Goal: Use online tool/utility: Utilize a website feature to perform a specific function

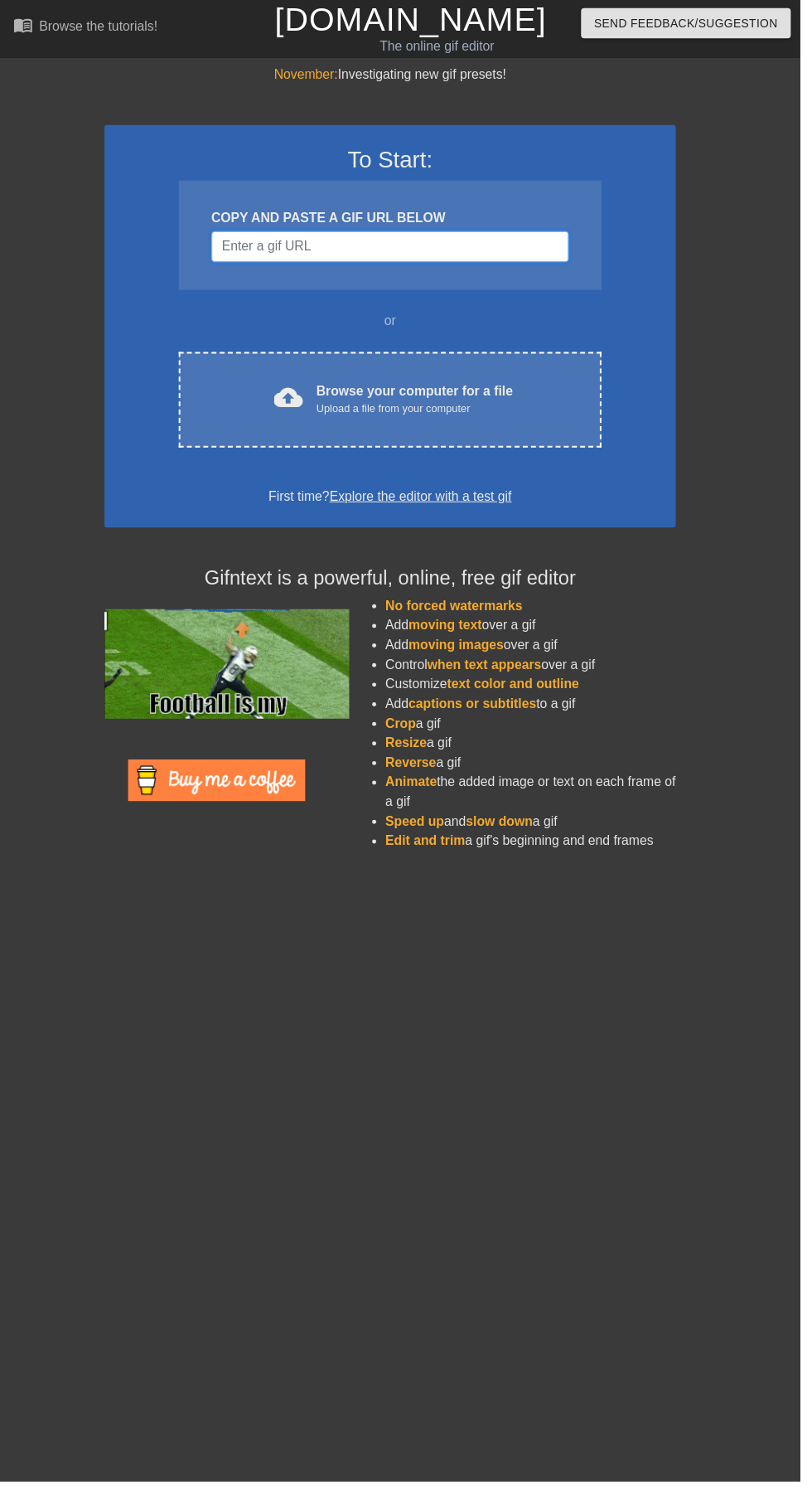
click at [498, 247] on input "Username" at bounding box center [396, 251] width 363 height 31
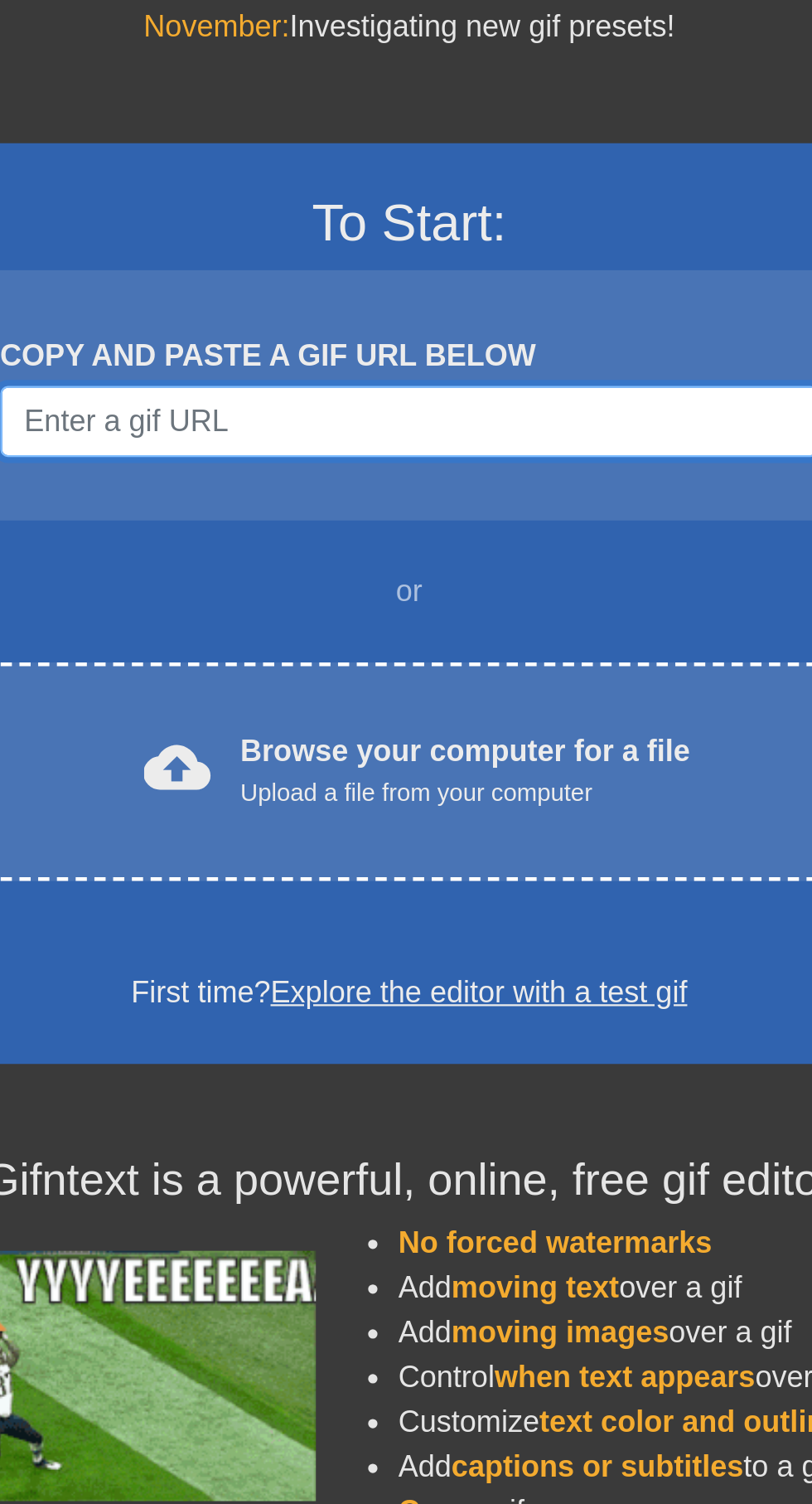
click at [343, 242] on input "Username" at bounding box center [396, 251] width 363 height 31
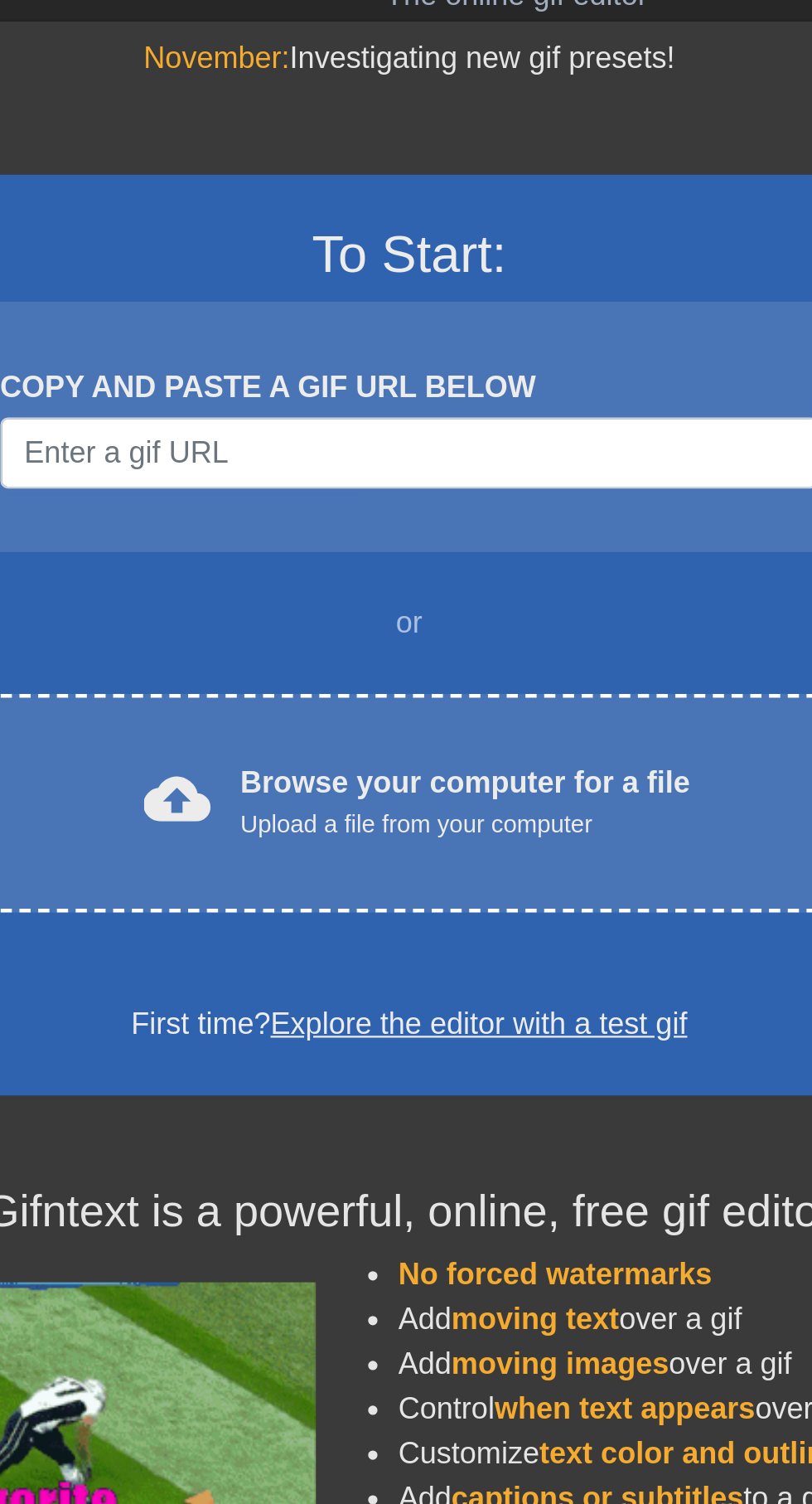
click at [505, 192] on div "COPY AND PASTE A GIF URL BELOW" at bounding box center [396, 239] width 429 height 111
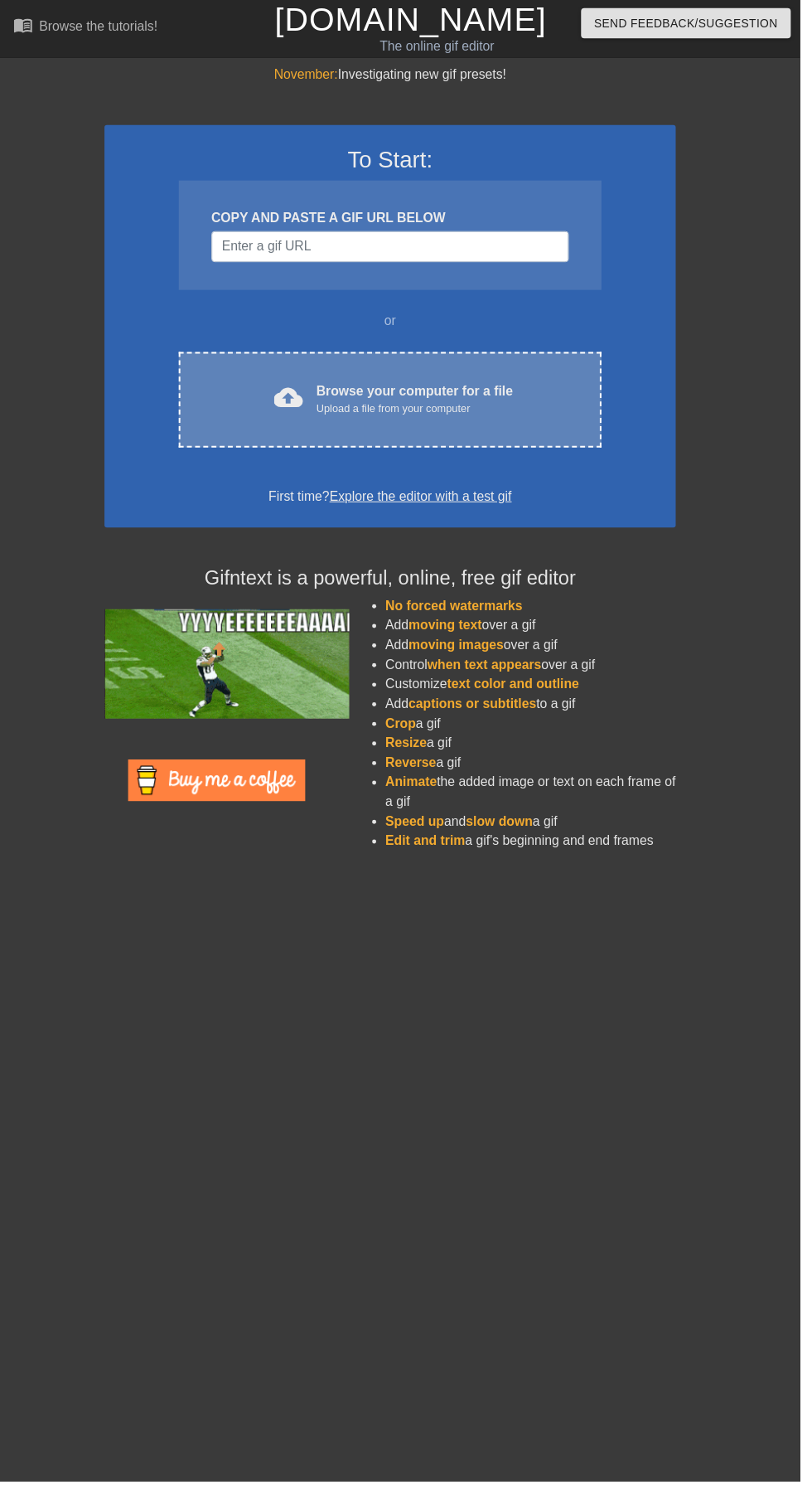
click at [439, 389] on div "Browse your computer for a file Upload a file from your computer" at bounding box center [421, 405] width 200 height 36
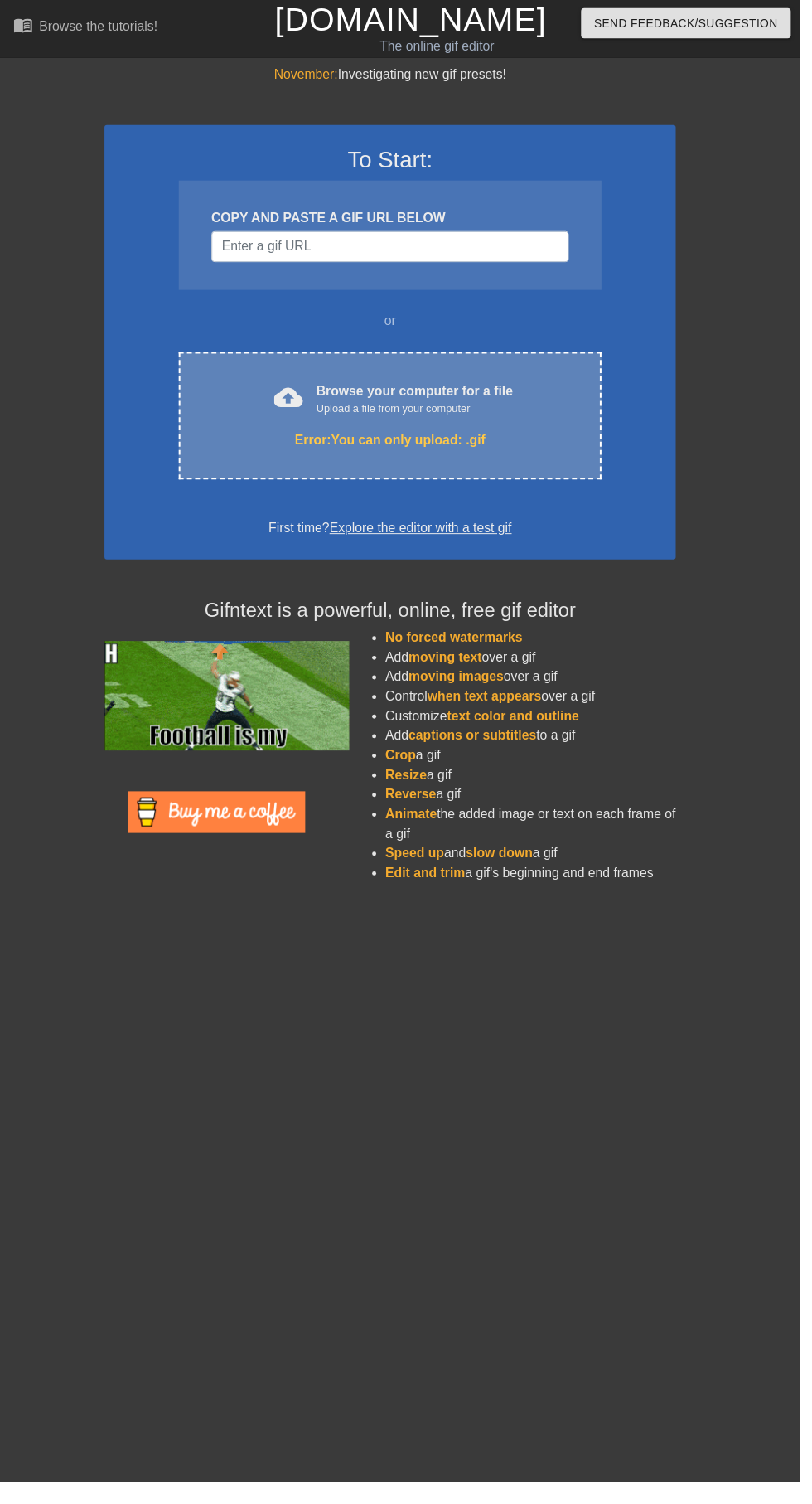
click at [467, 406] on div "Browse your computer for a file Upload a file from your computer" at bounding box center [421, 405] width 200 height 36
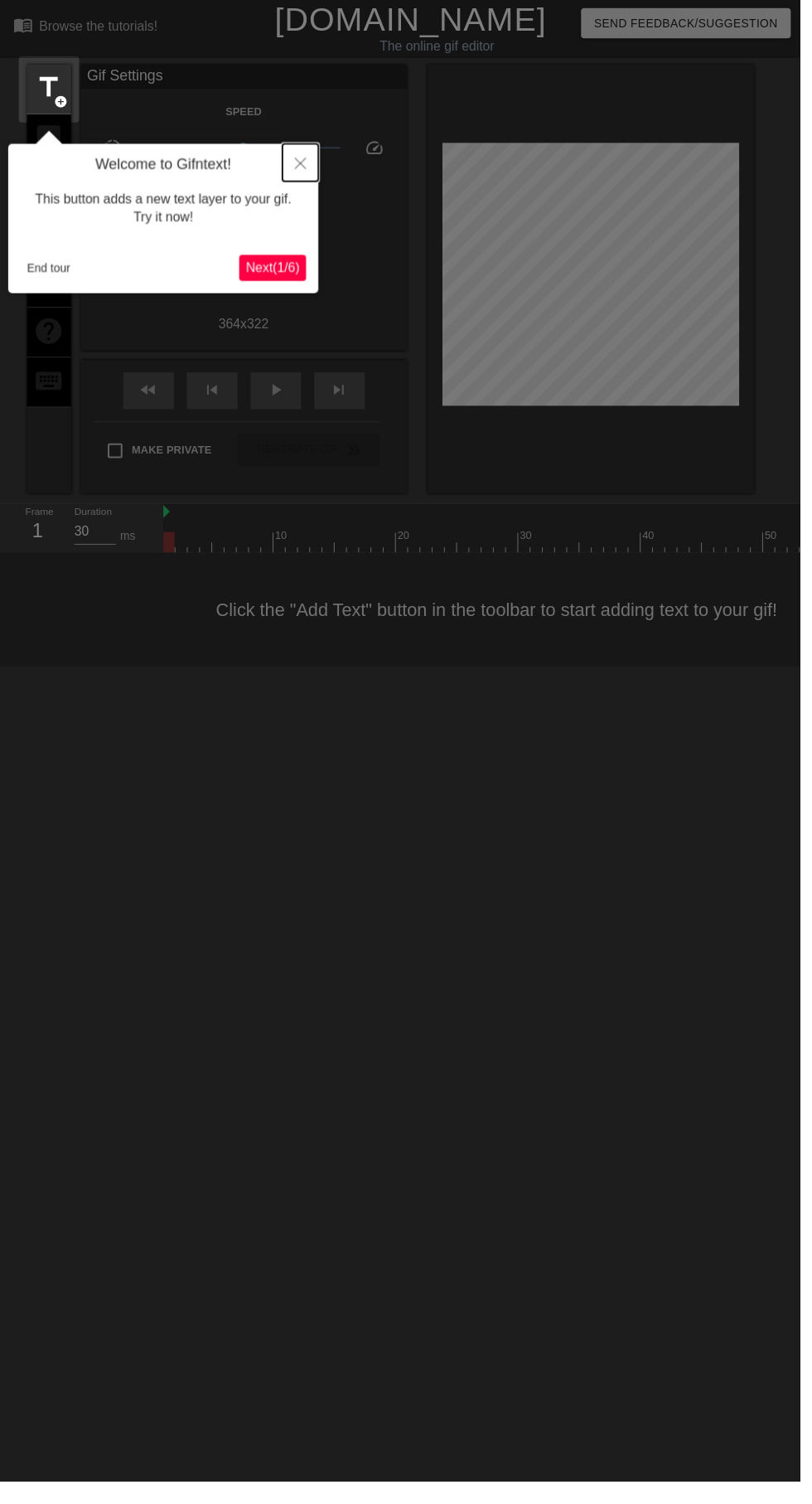
click at [301, 155] on button "Close" at bounding box center [304, 165] width 36 height 38
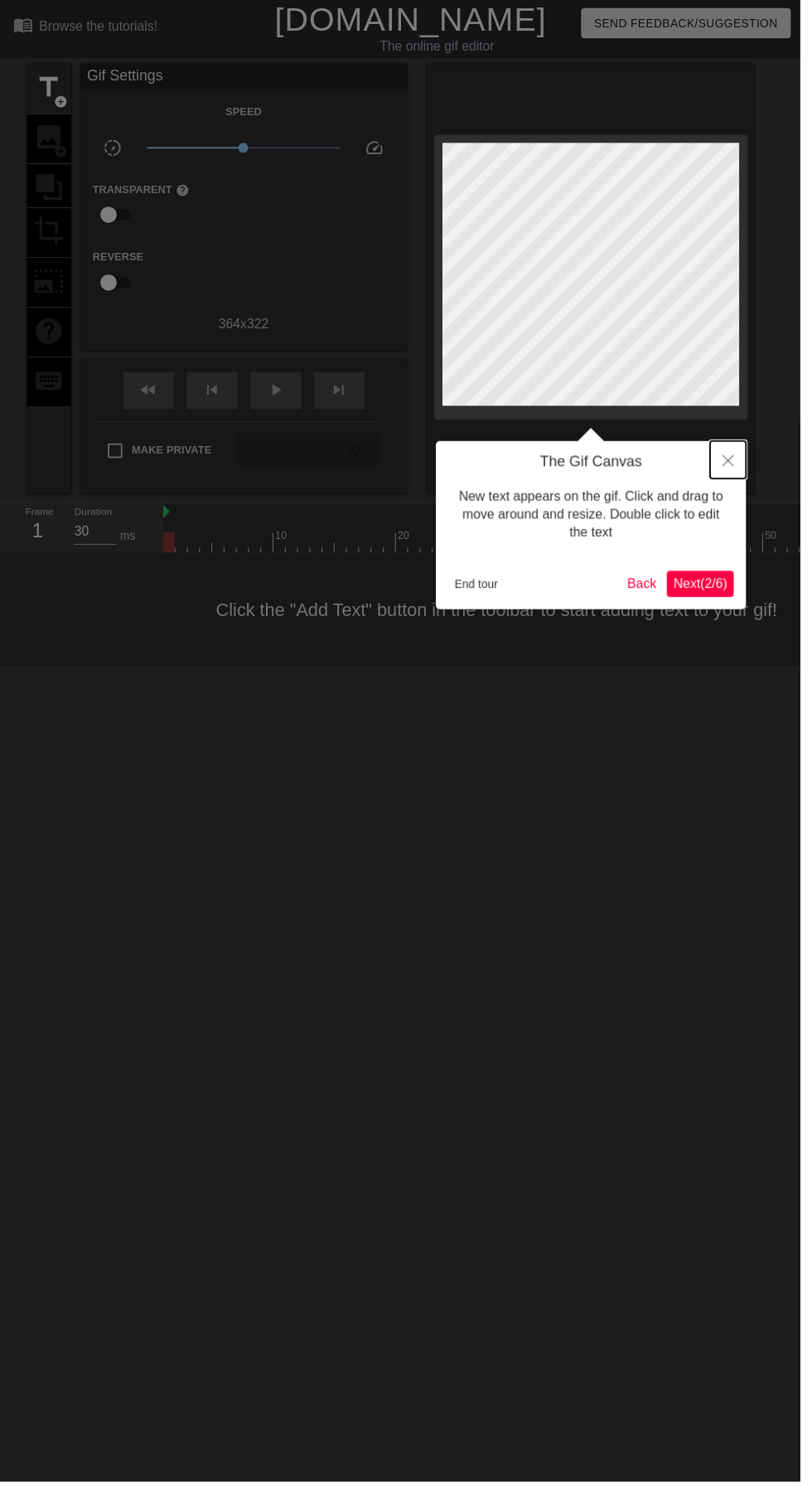
click at [749, 478] on button "Close" at bounding box center [738, 466] width 36 height 38
